Goal: Register for event/course

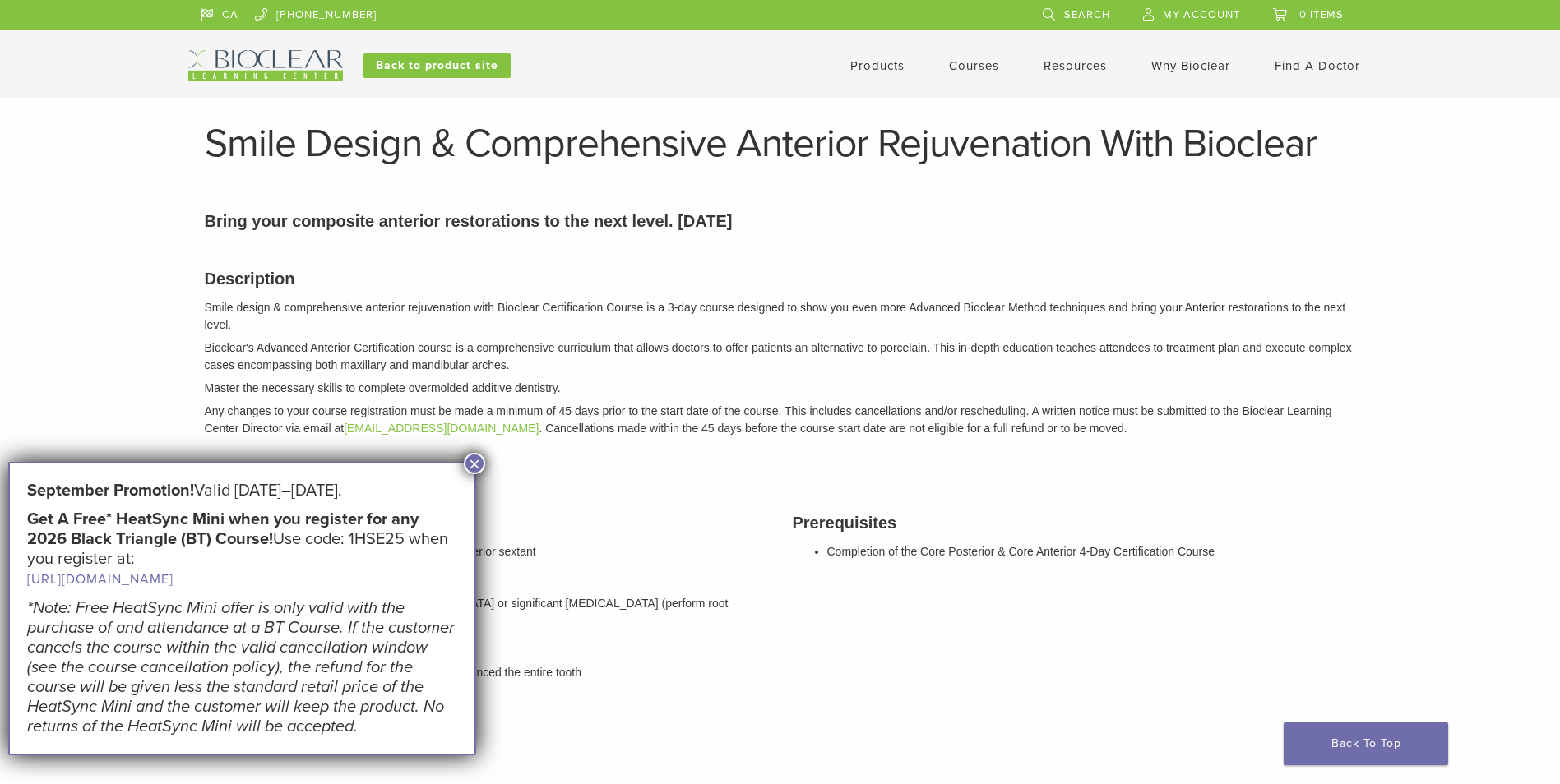
click at [476, 459] on button "×" at bounding box center [474, 462] width 21 height 21
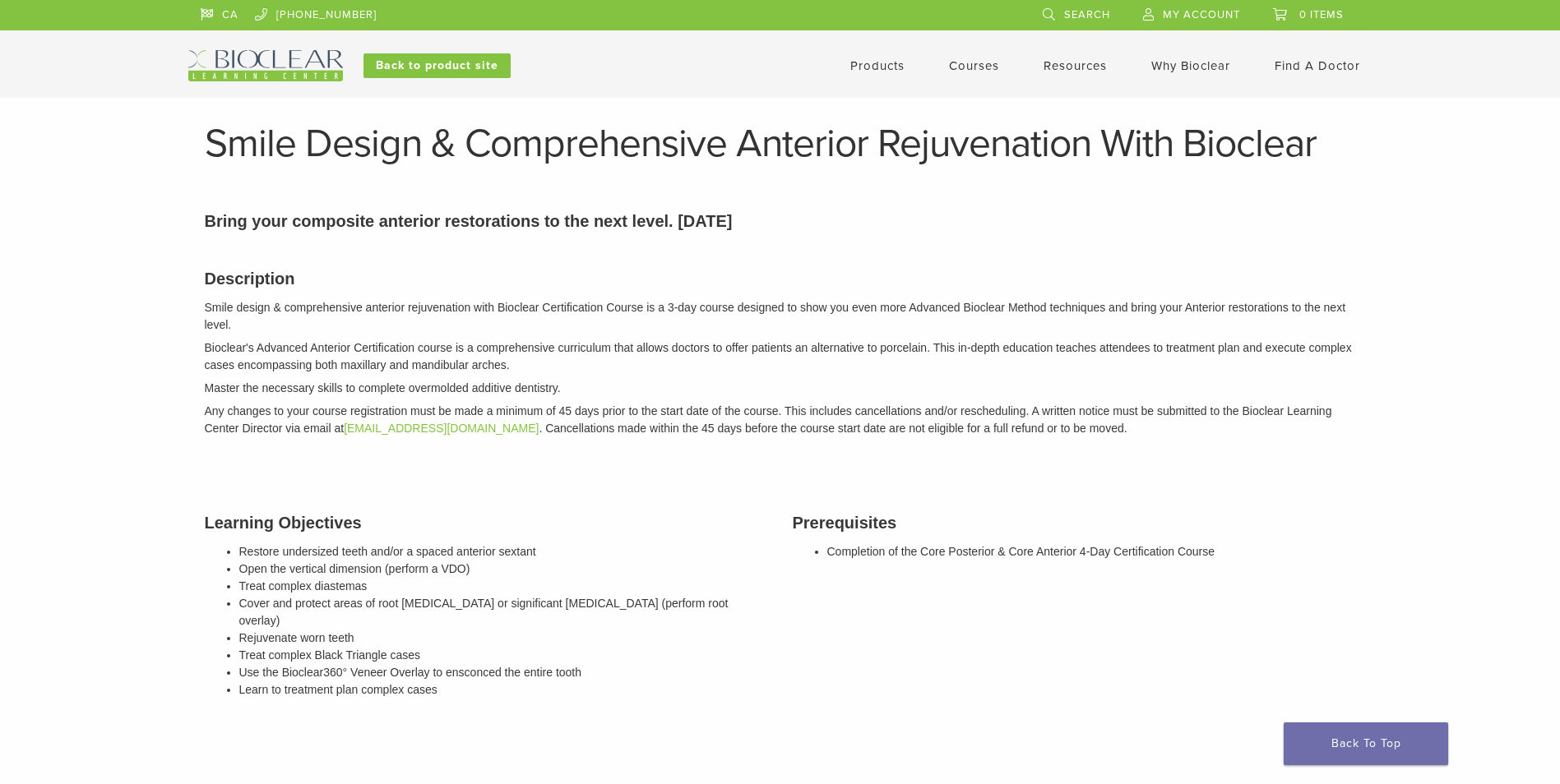
click at [981, 63] on link "Courses" at bounding box center [973, 65] width 50 height 15
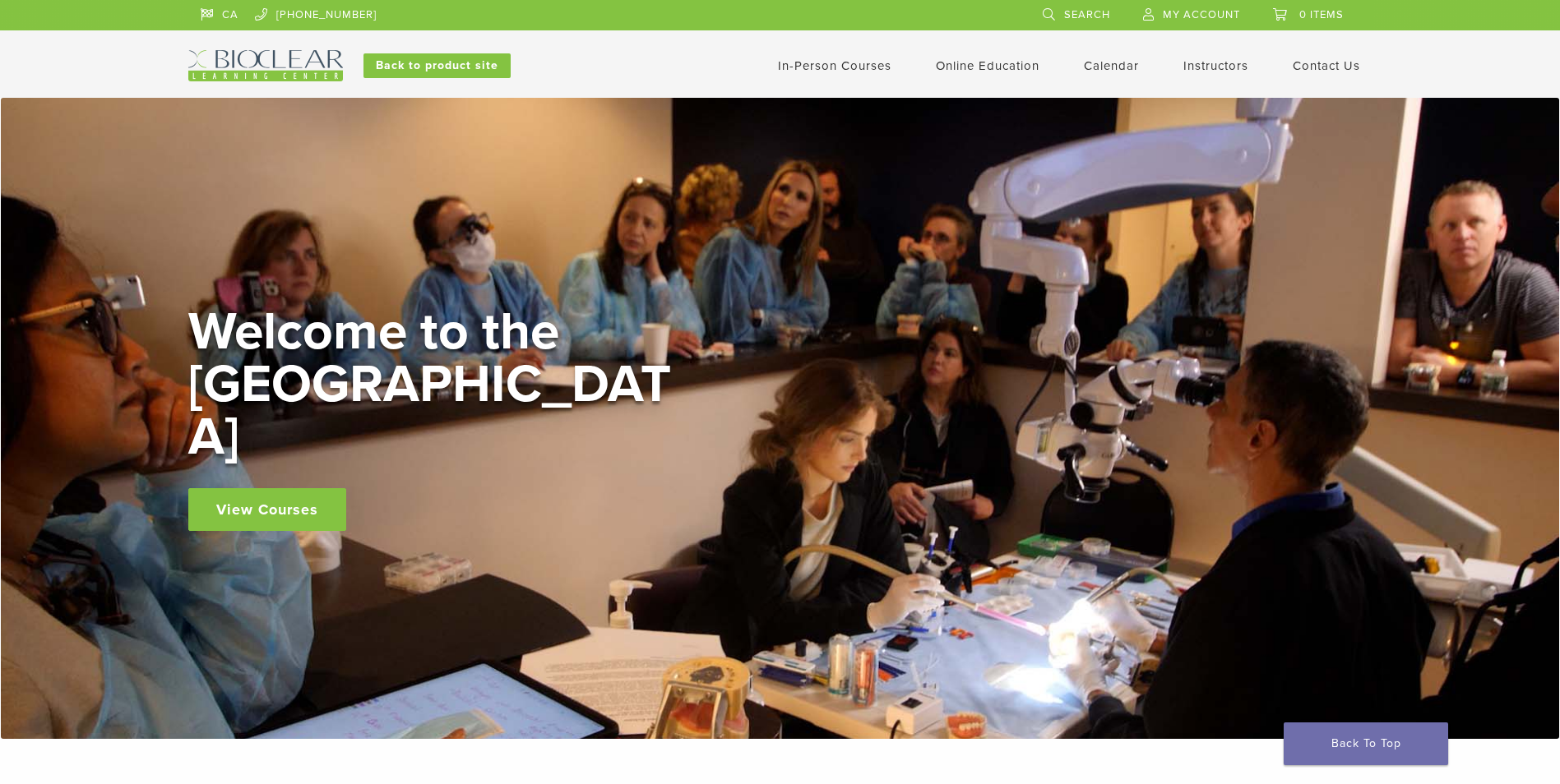
click at [287, 488] on link "View Courses" at bounding box center [267, 509] width 158 height 43
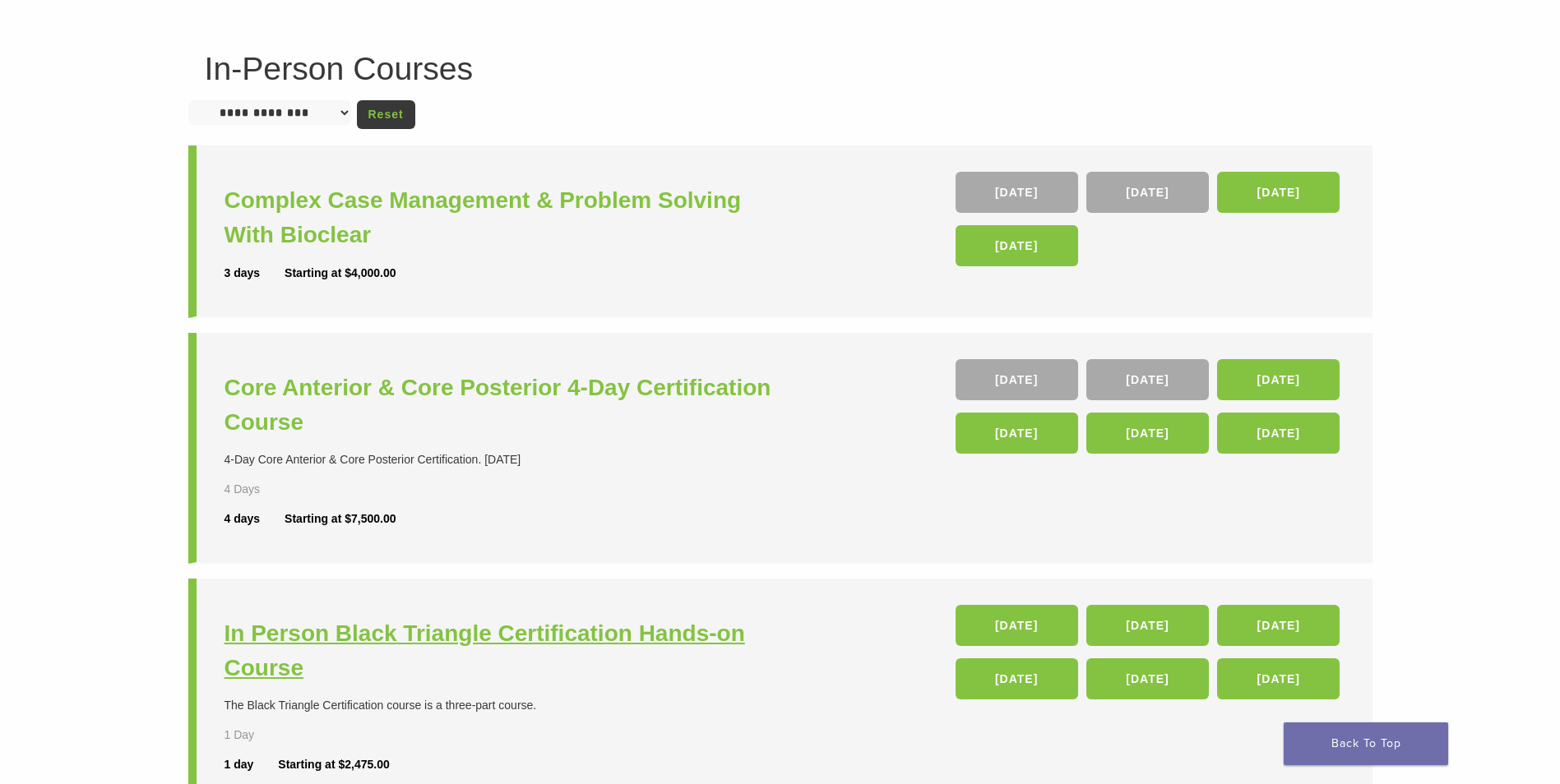
scroll to position [82, 0]
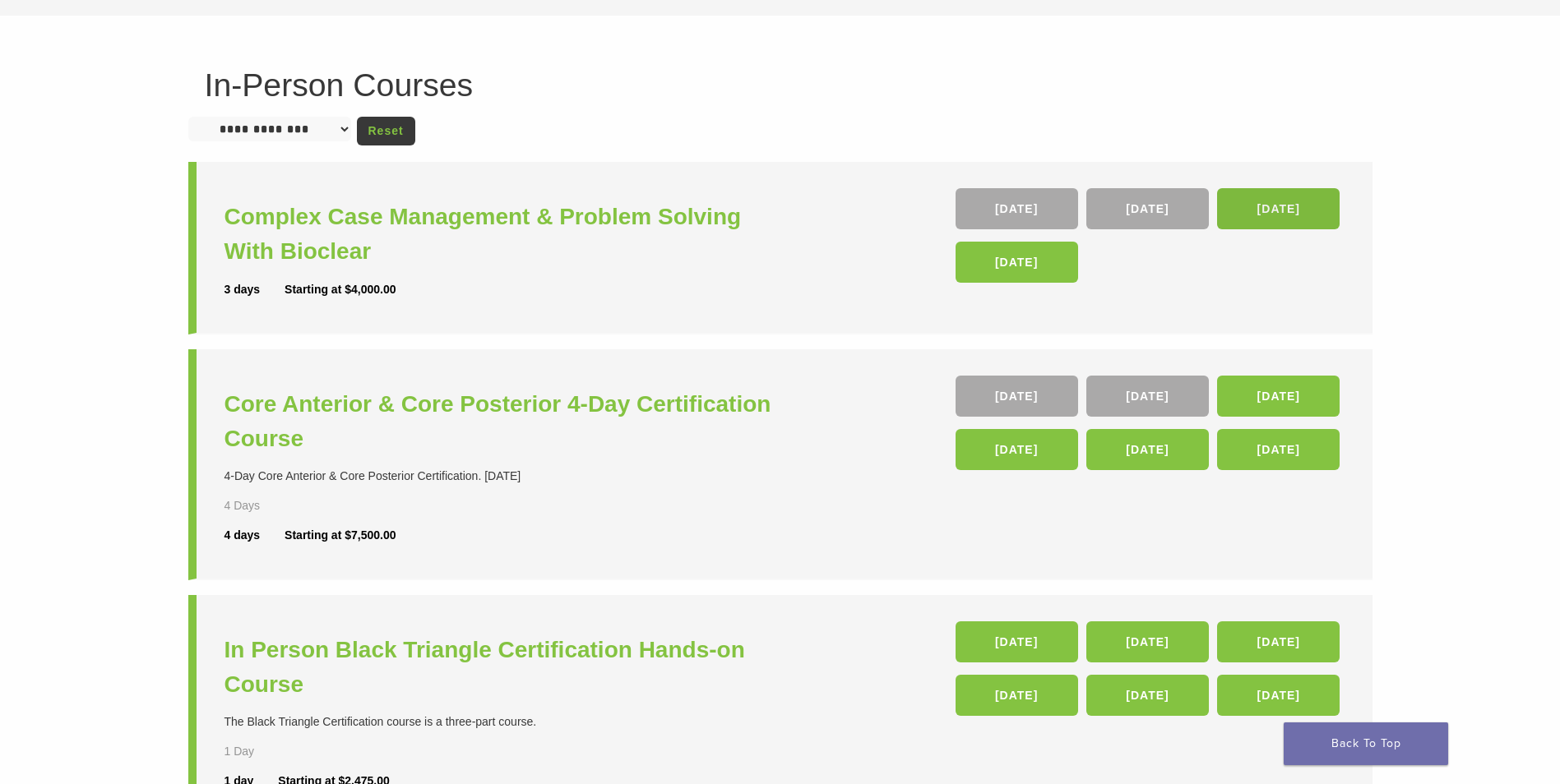
click at [1267, 217] on link "13 Aug 26" at bounding box center [1278, 208] width 123 height 41
